Goal: Task Accomplishment & Management: Manage account settings

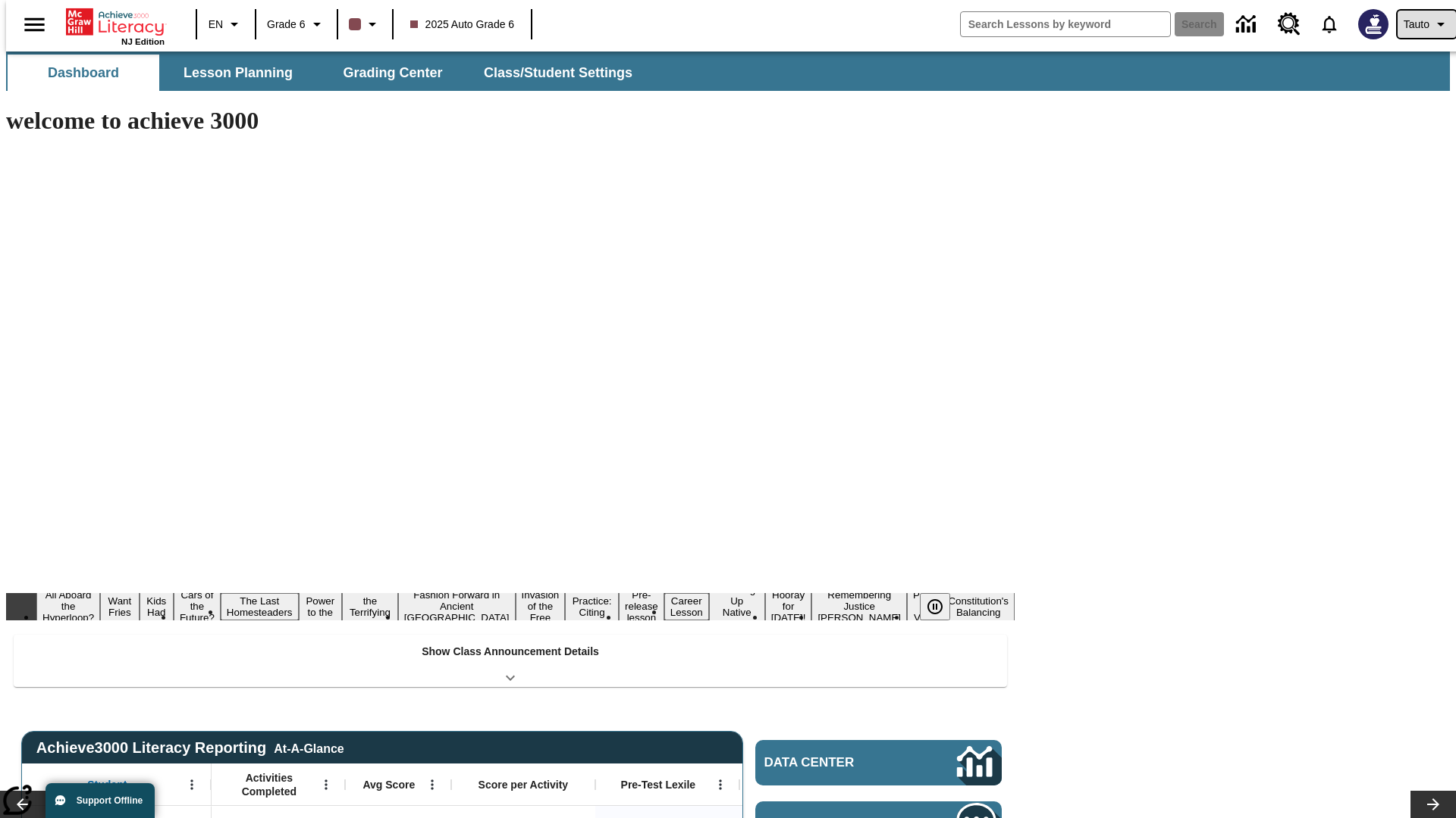
click at [1419, 24] on span "Tauto" at bounding box center [1416, 25] width 26 height 16
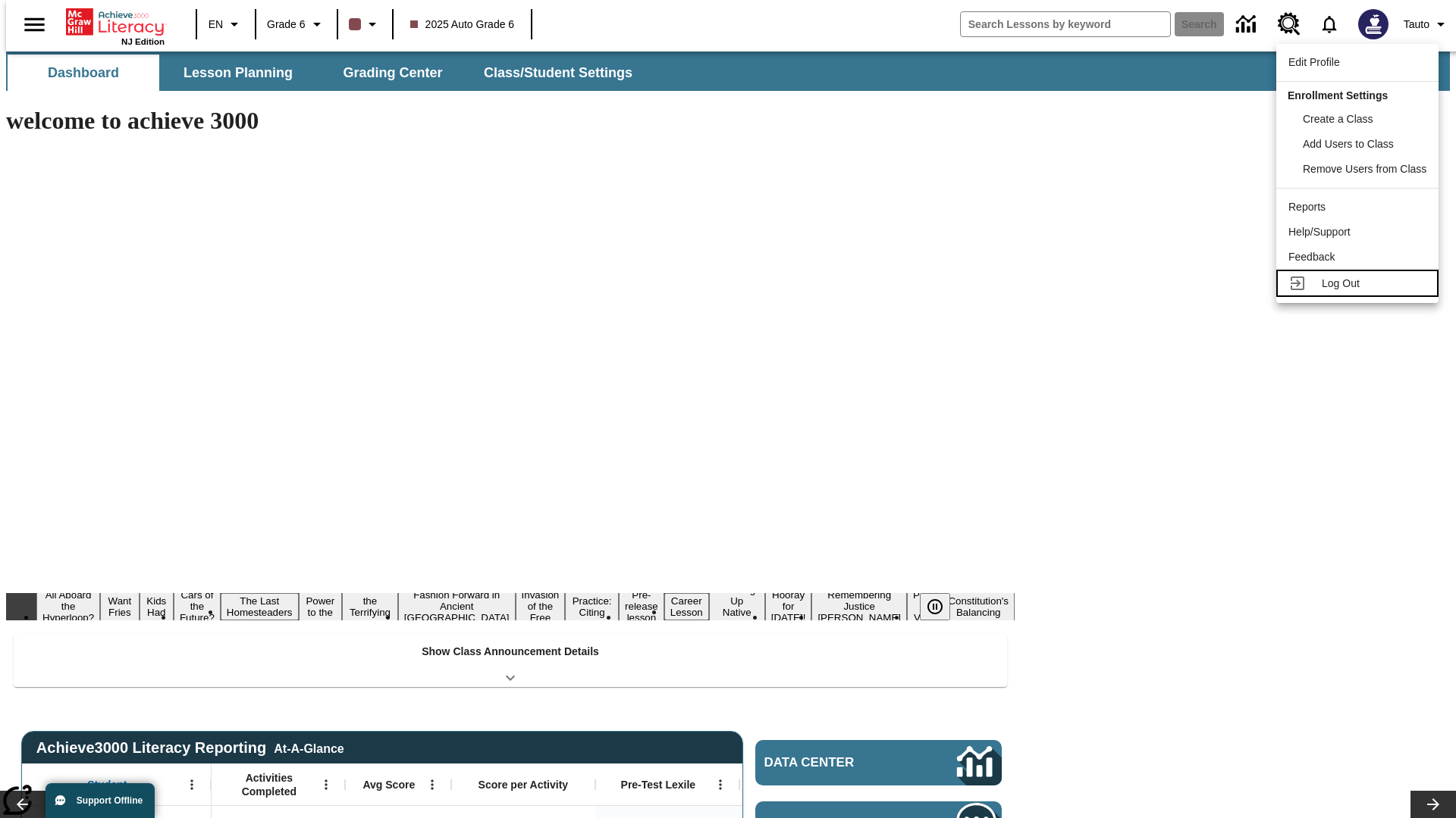
click at [1359, 284] on span "Log Out" at bounding box center [1340, 284] width 38 height 12
